Goal: Task Accomplishment & Management: Use online tool/utility

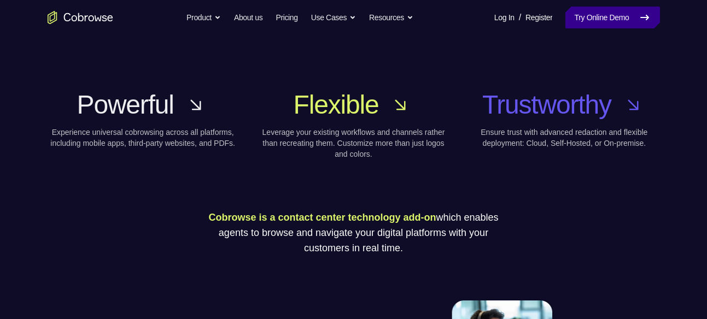
click at [607, 17] on link "Try Online Demo" at bounding box center [612, 18] width 94 height 22
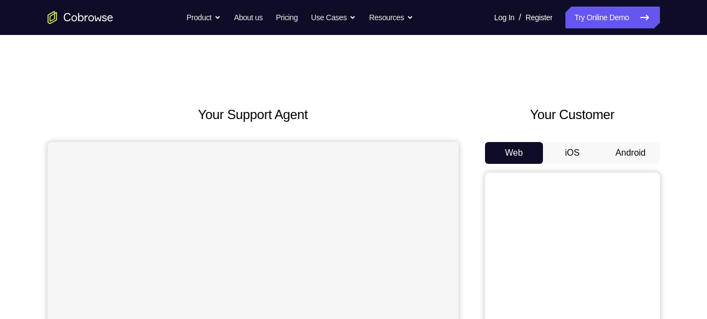
click at [617, 153] on button "Android" at bounding box center [630, 153] width 58 height 22
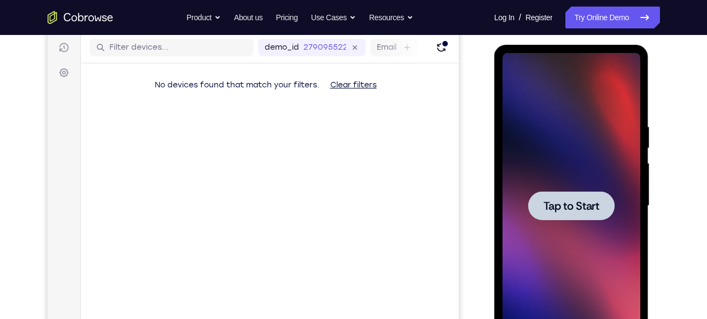
scroll to position [137, 0]
click at [420, 150] on main "demo_id 2790955222 2790955222 Email User ID Device ID Device name 6-digit code …" at bounding box center [269, 215] width 378 height 366
